Goal: Transaction & Acquisition: Purchase product/service

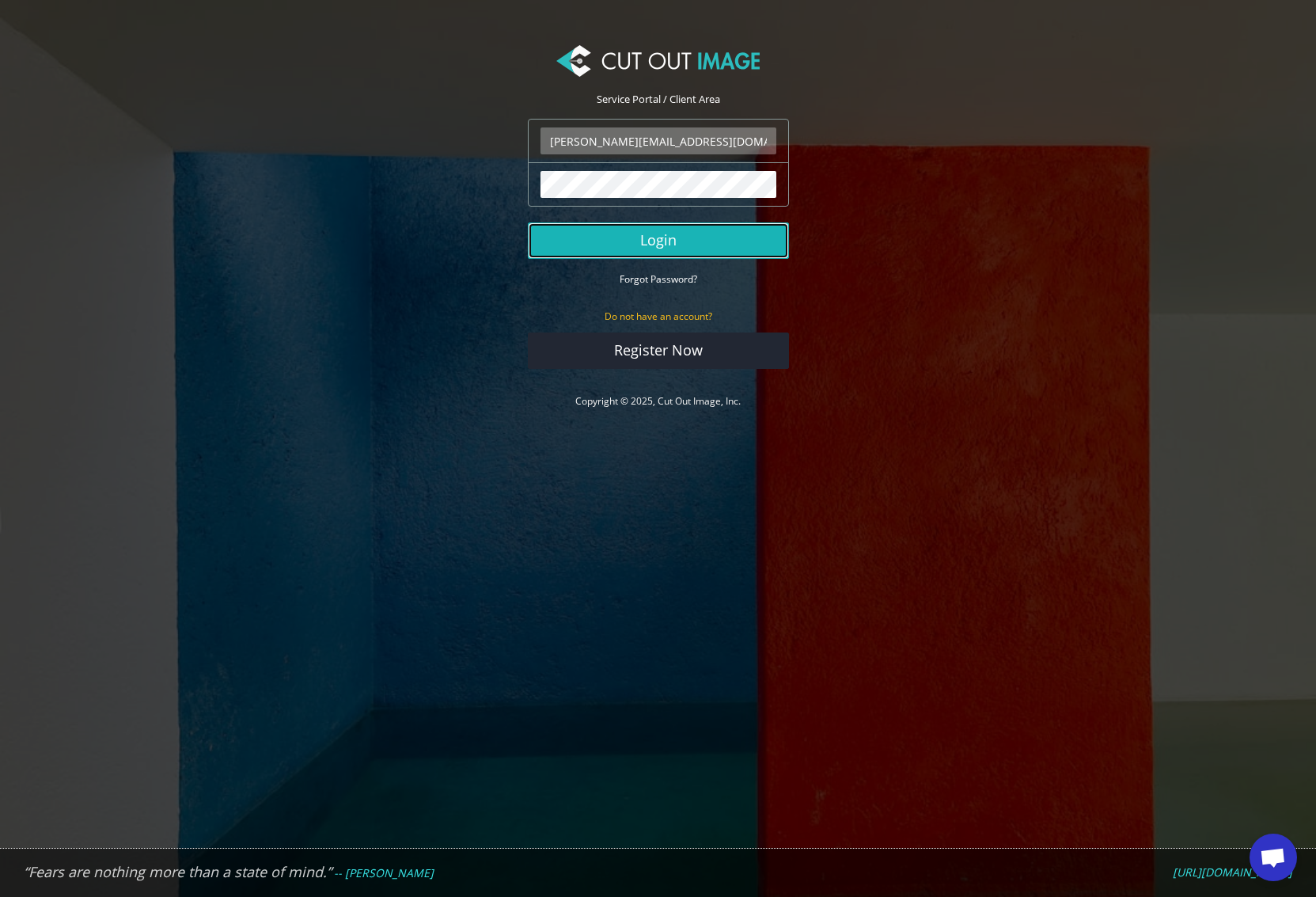
drag, startPoint x: 649, startPoint y: 233, endPoint x: 560, endPoint y: 582, distance: 360.2
click at [649, 233] on button "Login" at bounding box center [658, 241] width 262 height 37
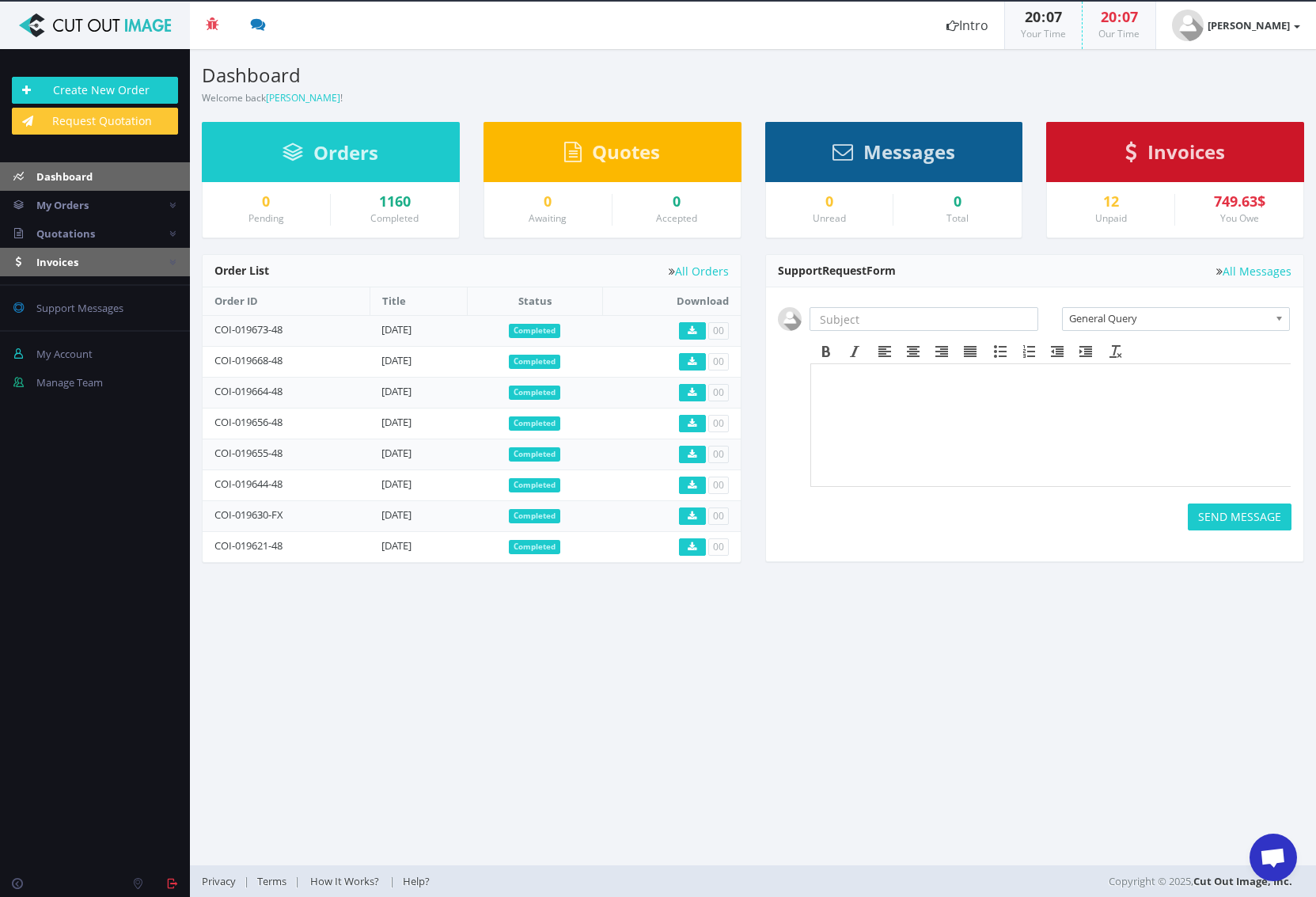
click at [65, 257] on span "Invoices" at bounding box center [58, 262] width 42 height 14
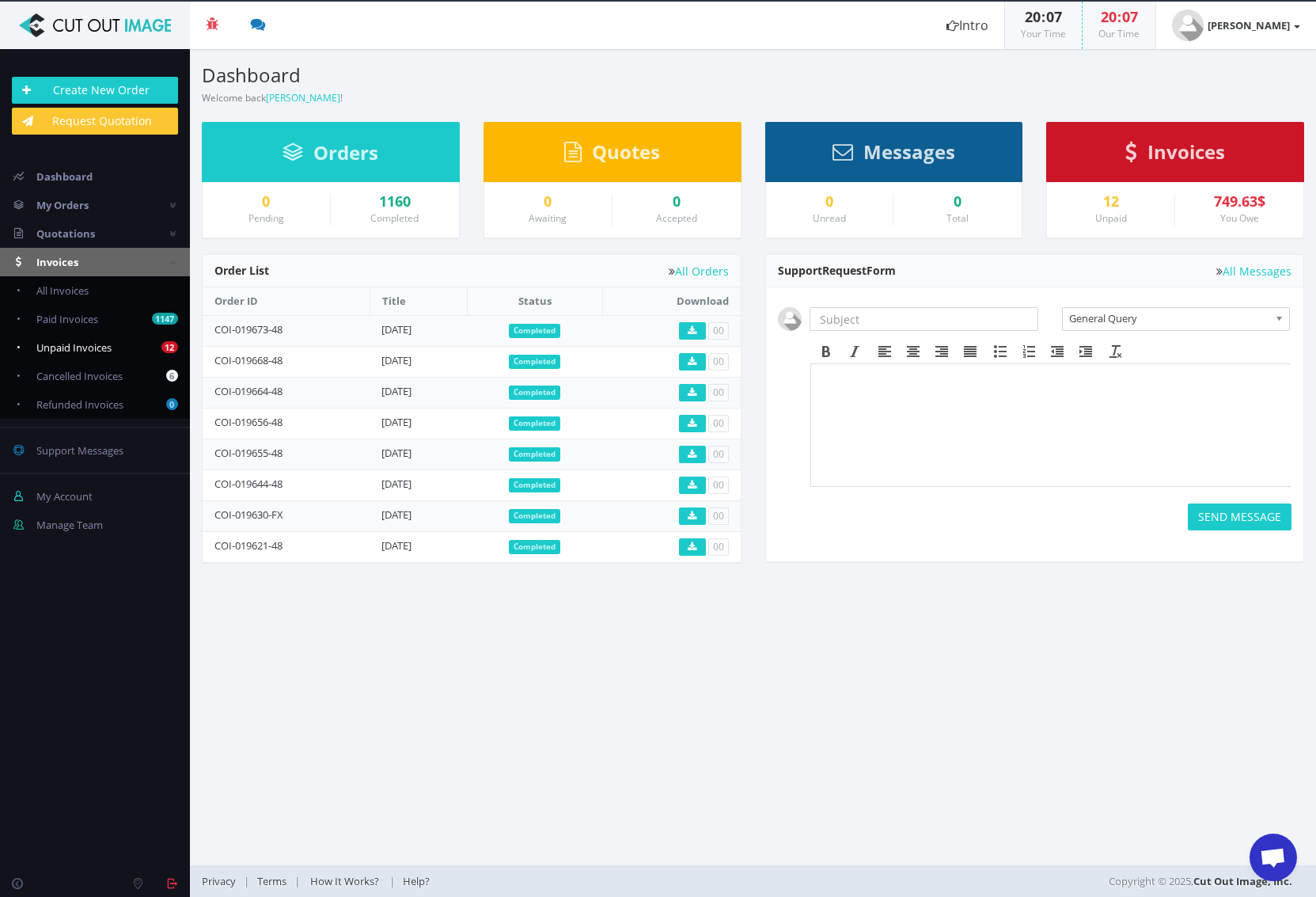
drag, startPoint x: 46, startPoint y: 353, endPoint x: 58, endPoint y: 347, distance: 13.4
click at [46, 353] on link "12 Unpaid Invoices" at bounding box center [94, 347] width 190 height 29
click at [72, 343] on span "Unpaid Invoices" at bounding box center [74, 347] width 75 height 14
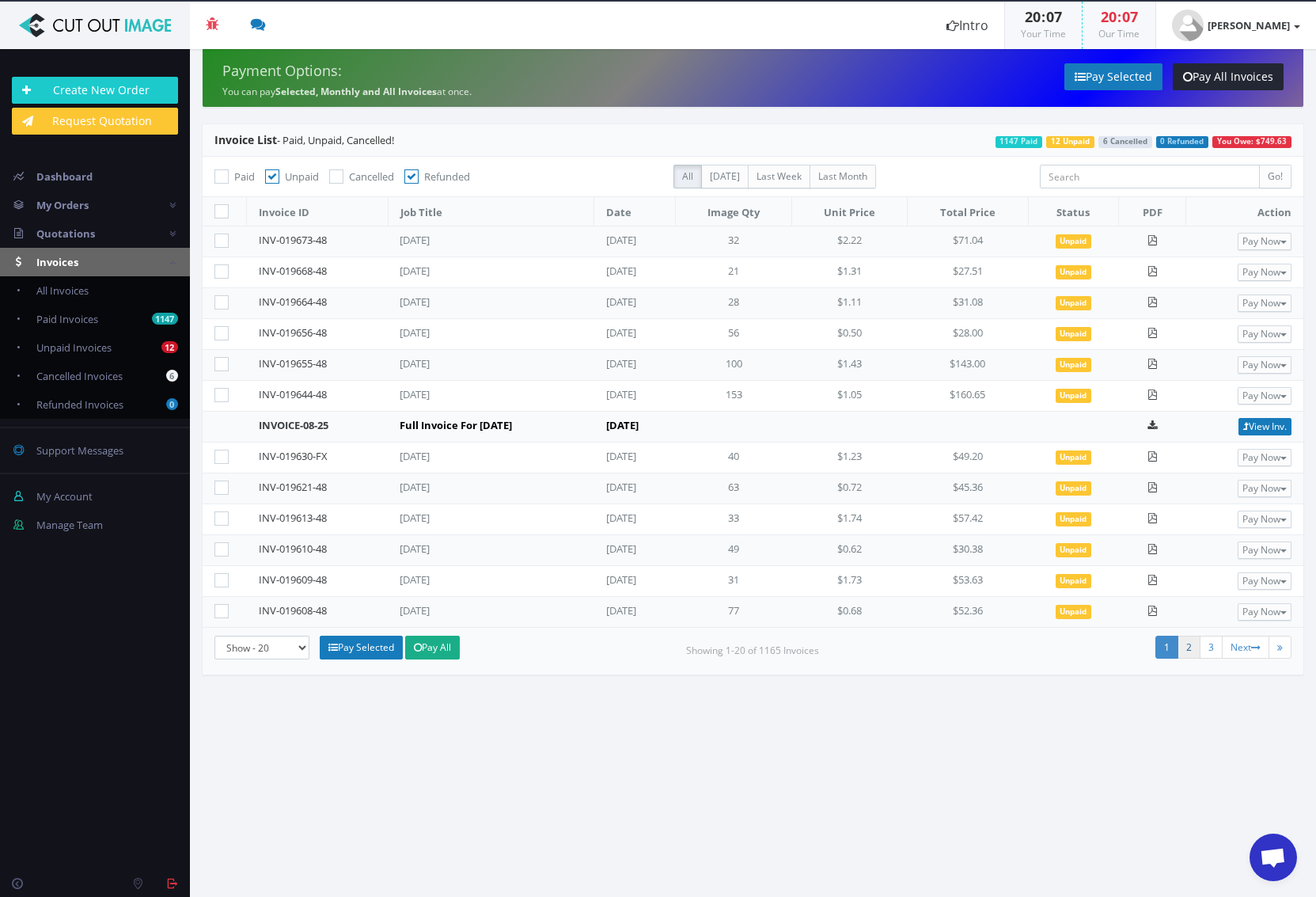
click at [1188, 641] on link "2" at bounding box center [1189, 647] width 23 height 23
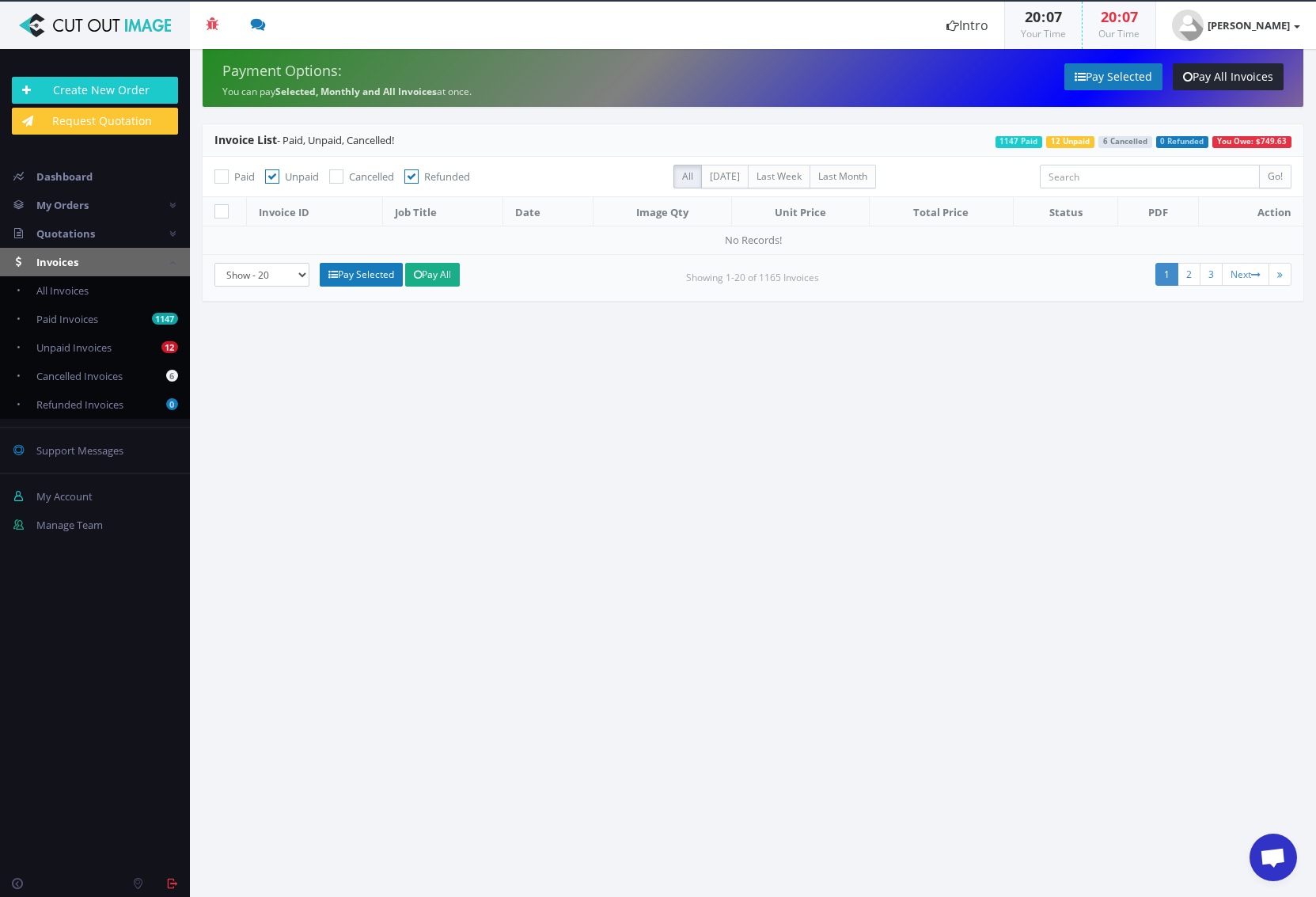
click at [1161, 276] on link "1" at bounding box center [1167, 274] width 23 height 23
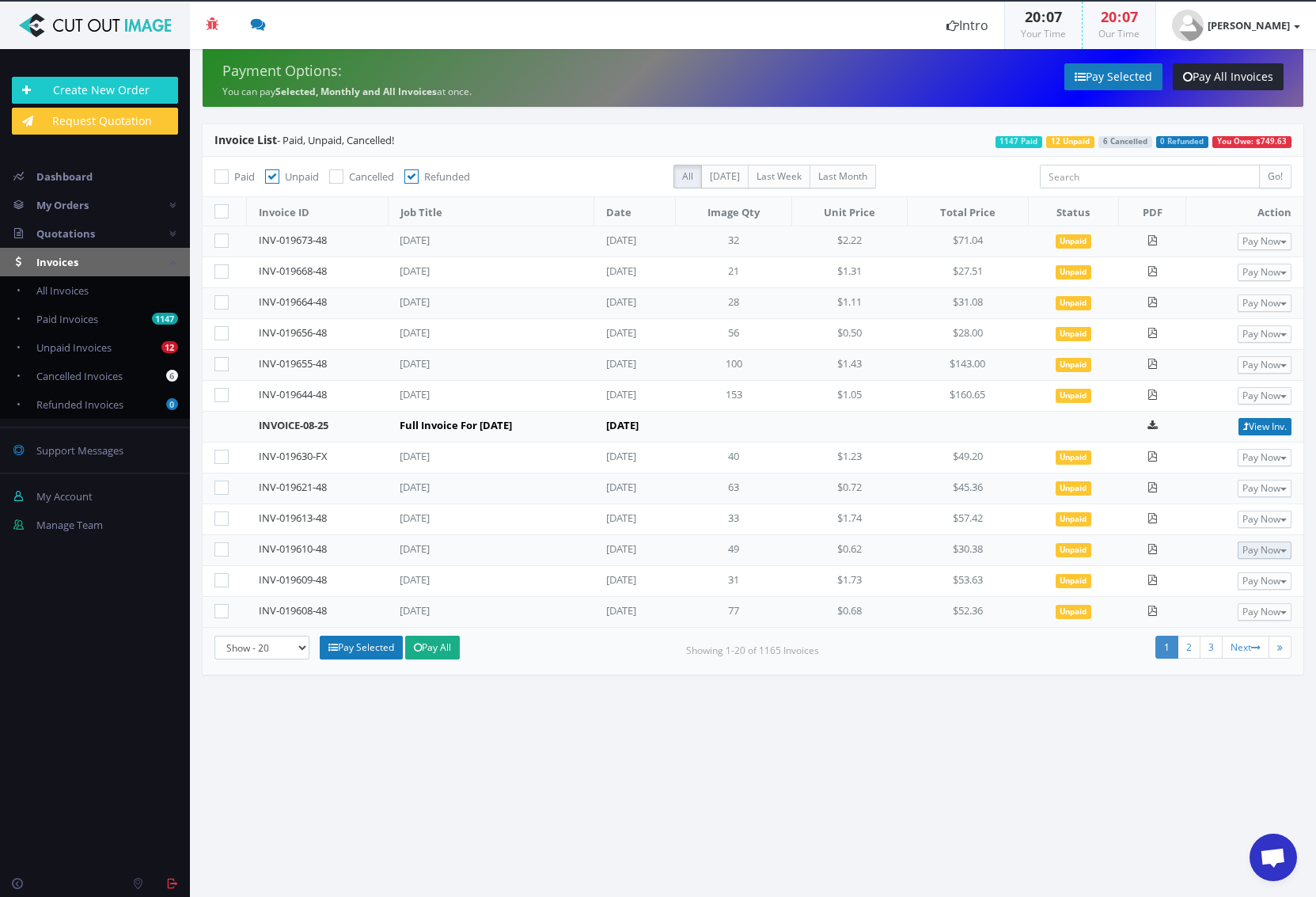
click at [1261, 548] on button "Pay Now" at bounding box center [1265, 550] width 54 height 18
click at [1223, 599] on span "Credit Card" at bounding box center [1224, 600] width 62 height 15
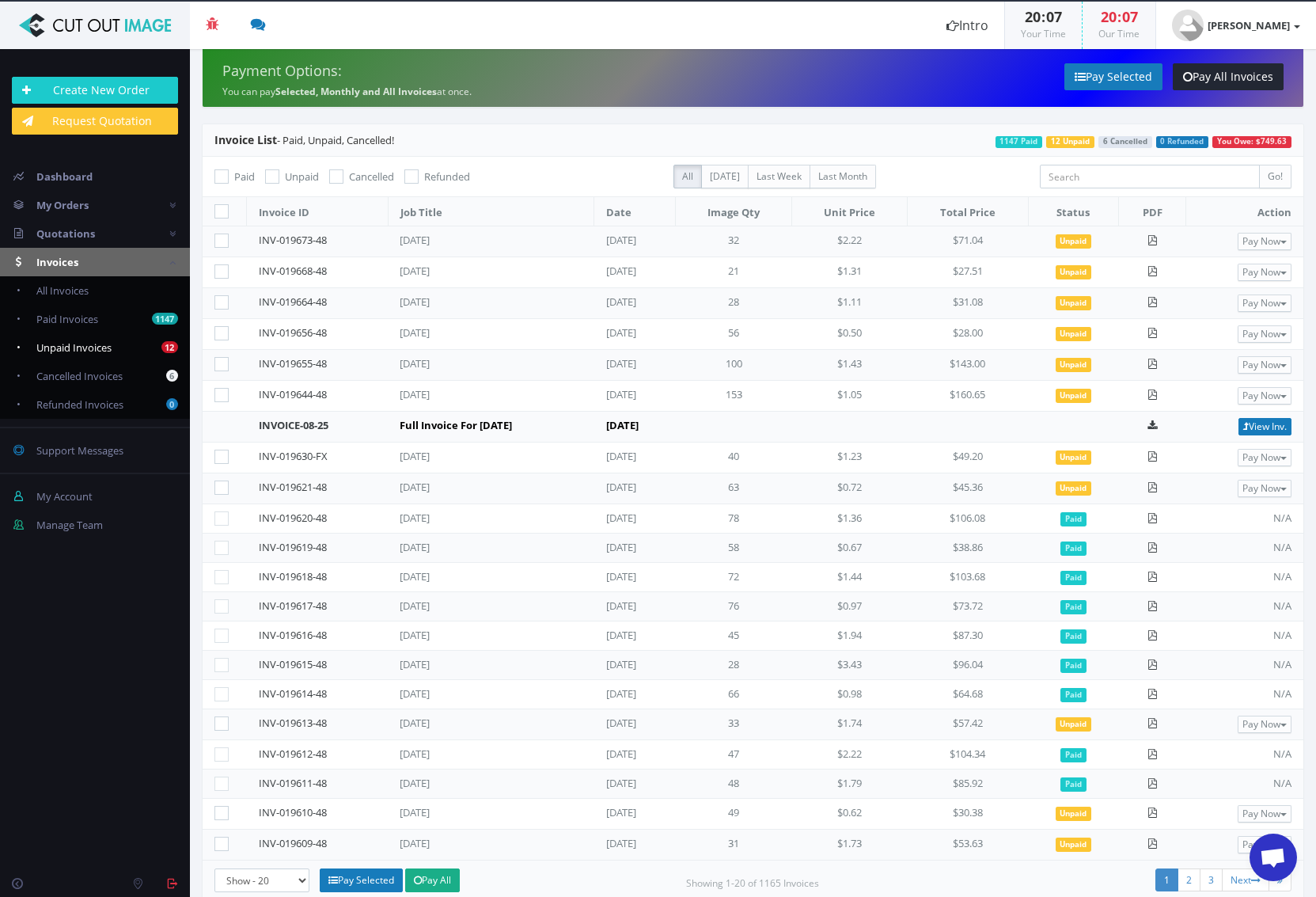
click at [101, 352] on span "Unpaid Invoices" at bounding box center [74, 347] width 75 height 14
checkbox input "true"
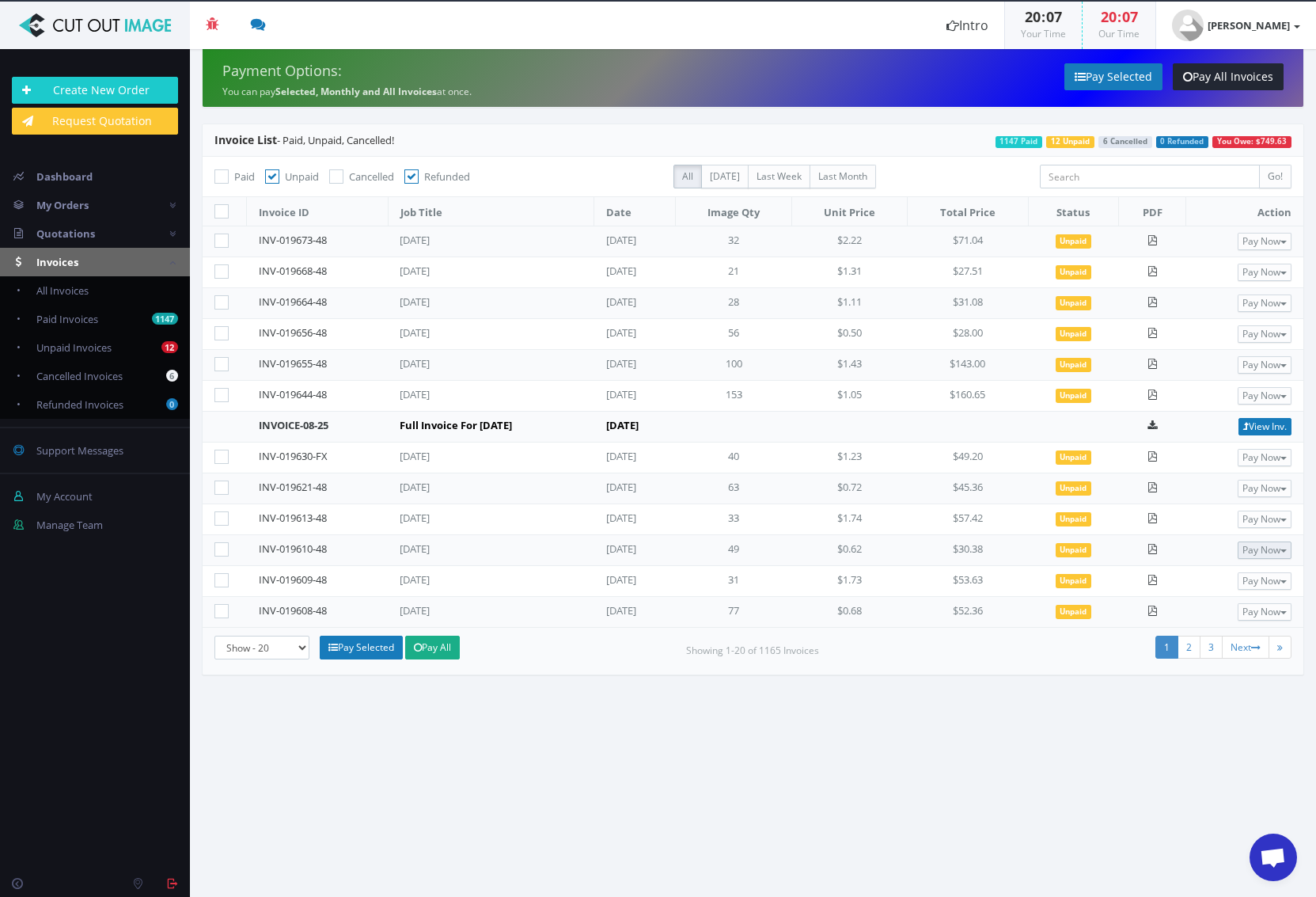
click at [1270, 549] on button "Pay Now" at bounding box center [1265, 550] width 54 height 18
click at [1234, 571] on link "PayPal" at bounding box center [1228, 577] width 125 height 24
